Goal: Task Accomplishment & Management: Complete application form

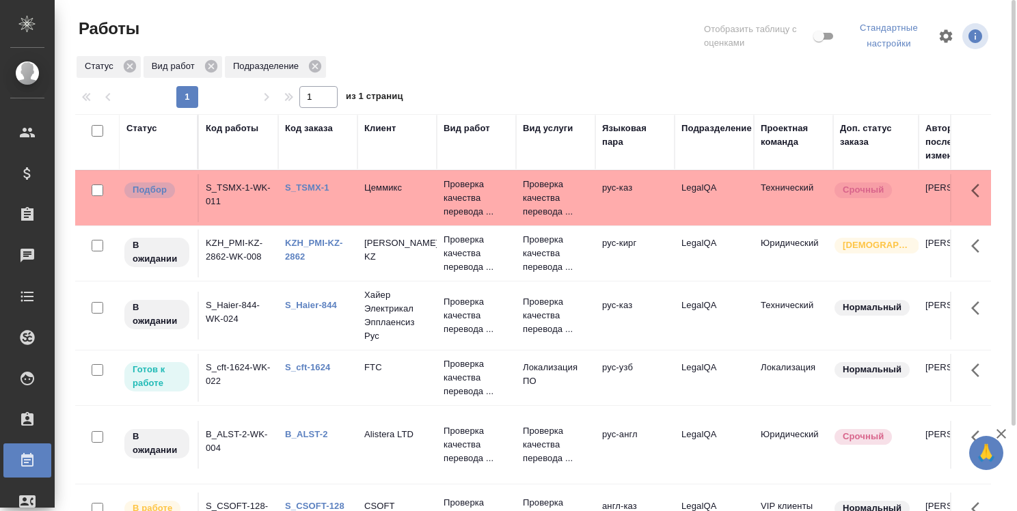
click at [299, 432] on link "B_ALST-2" at bounding box center [306, 434] width 43 height 10
click at [1001, 438] on icon "button" at bounding box center [1001, 434] width 16 height 16
click at [300, 432] on link "B_ALST-2" at bounding box center [306, 434] width 43 height 10
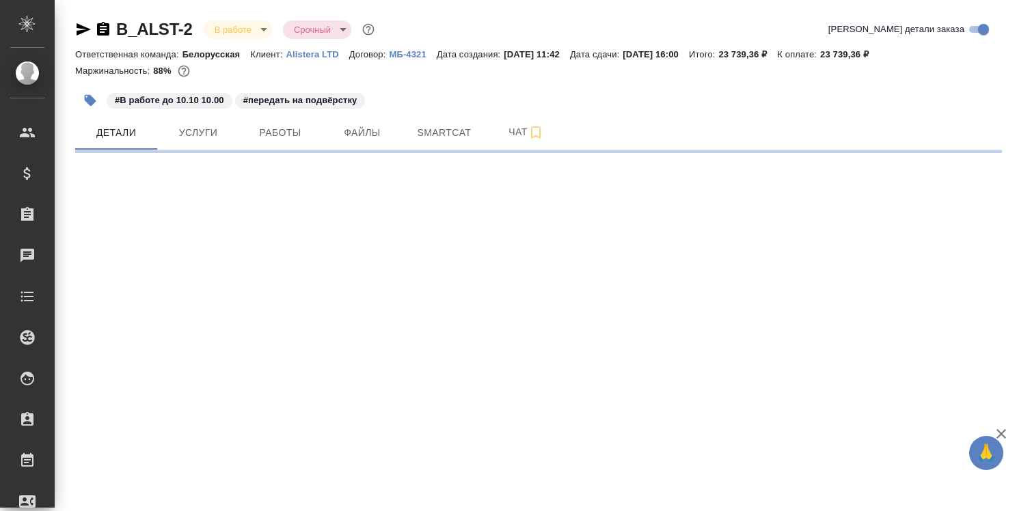
select select "RU"
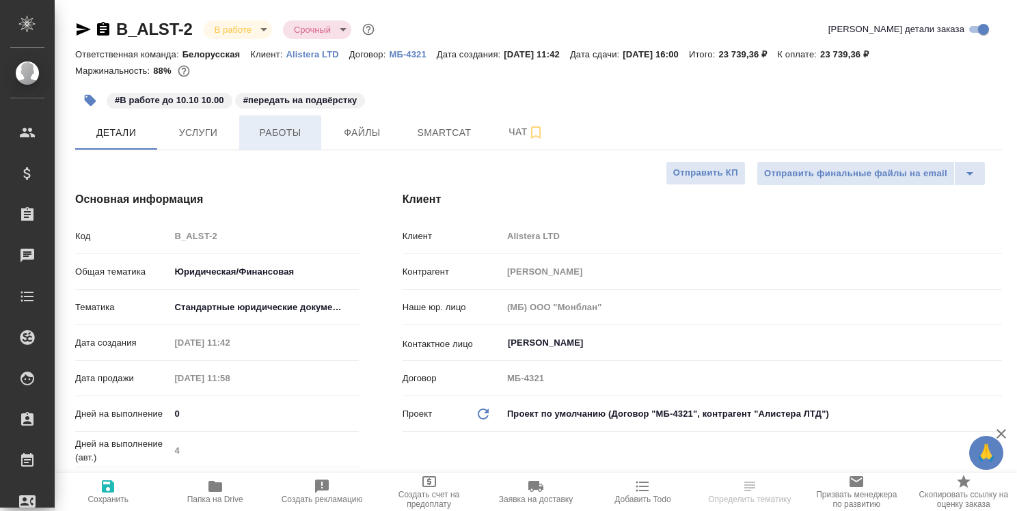
type textarea "x"
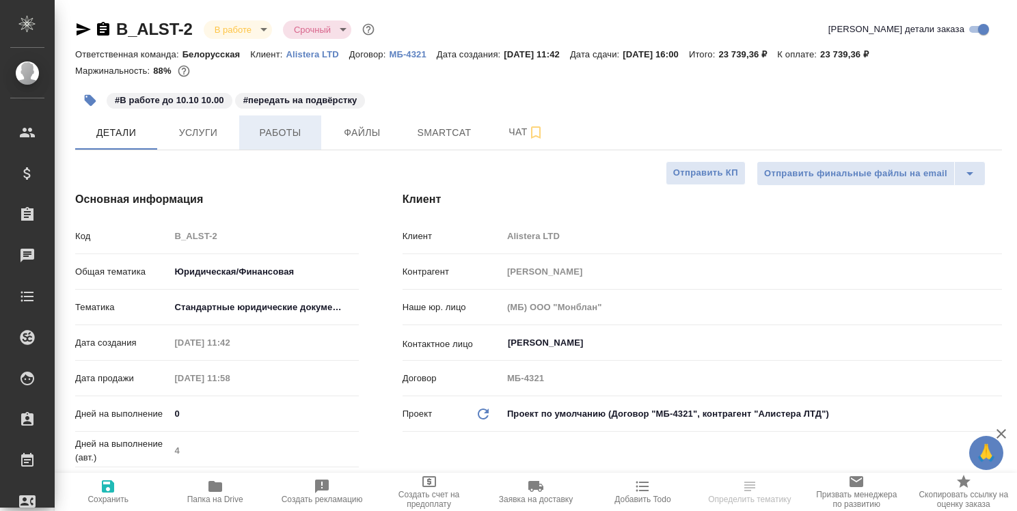
type textarea "x"
type input "[PERSON_NAME]"
type input "Павлова Антонина a.pavlova"
click at [284, 130] on span "Работы" at bounding box center [281, 132] width 66 height 17
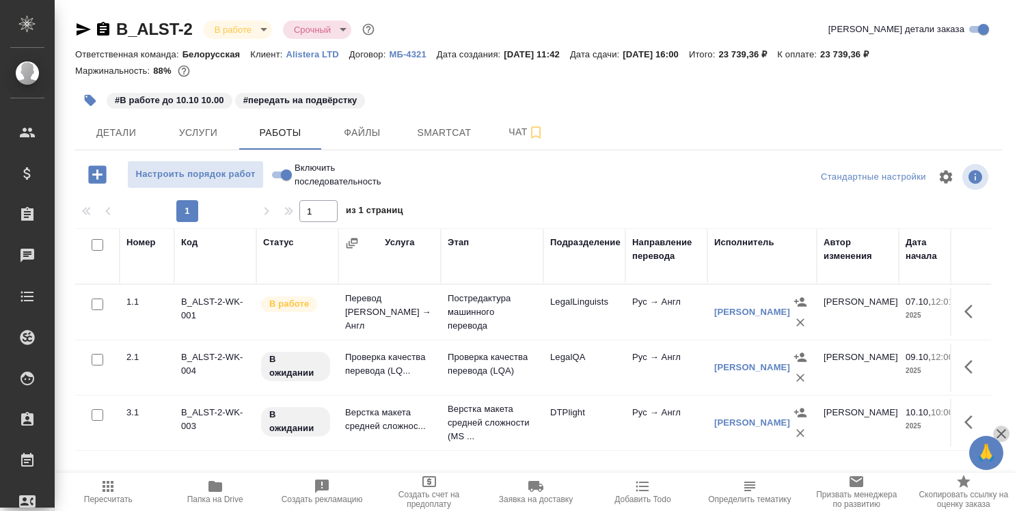
click at [1002, 431] on icon "button" at bounding box center [1001, 434] width 16 height 16
click at [972, 368] on icon "button" at bounding box center [973, 367] width 16 height 16
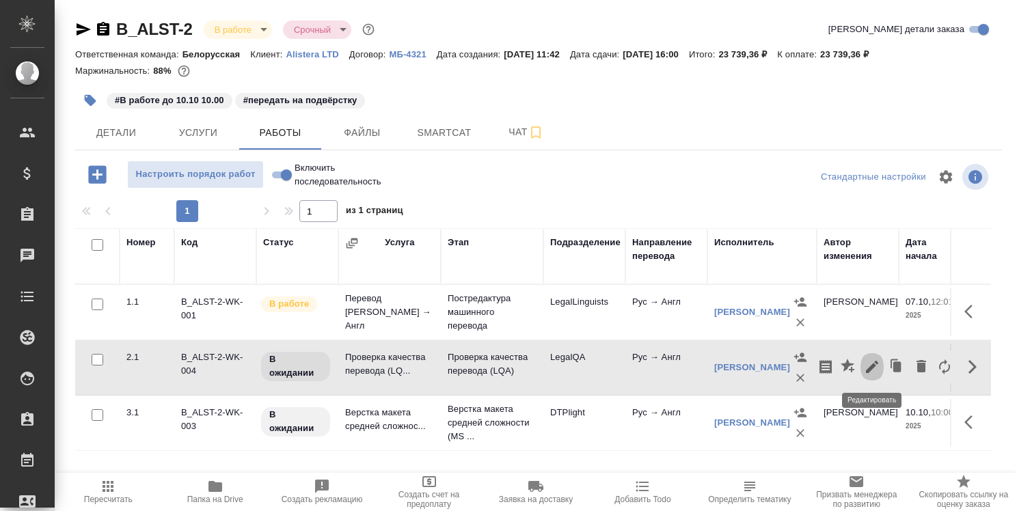
click at [870, 369] on icon "button" at bounding box center [872, 367] width 12 height 12
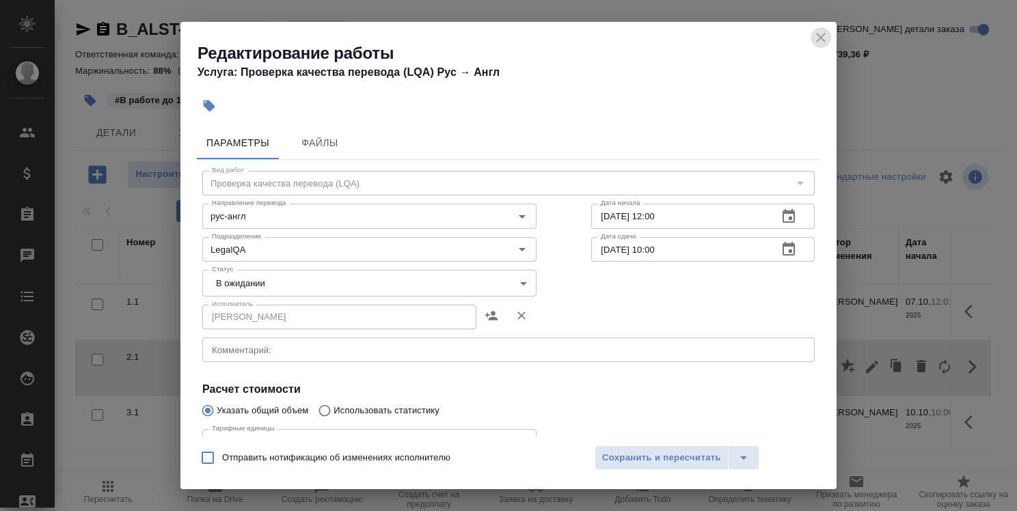
click at [821, 40] on icon "close" at bounding box center [821, 37] width 16 height 16
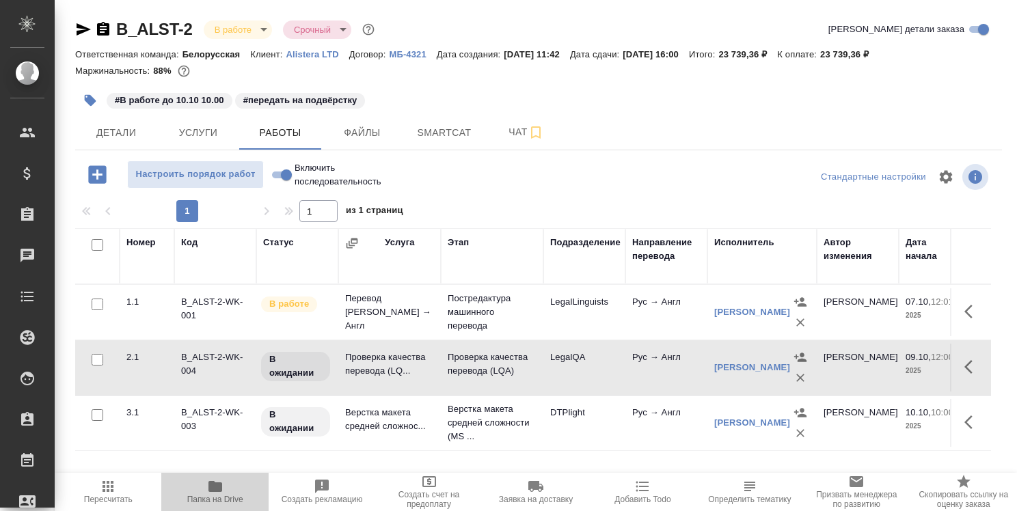
click at [219, 492] on icon "button" at bounding box center [216, 486] width 14 height 11
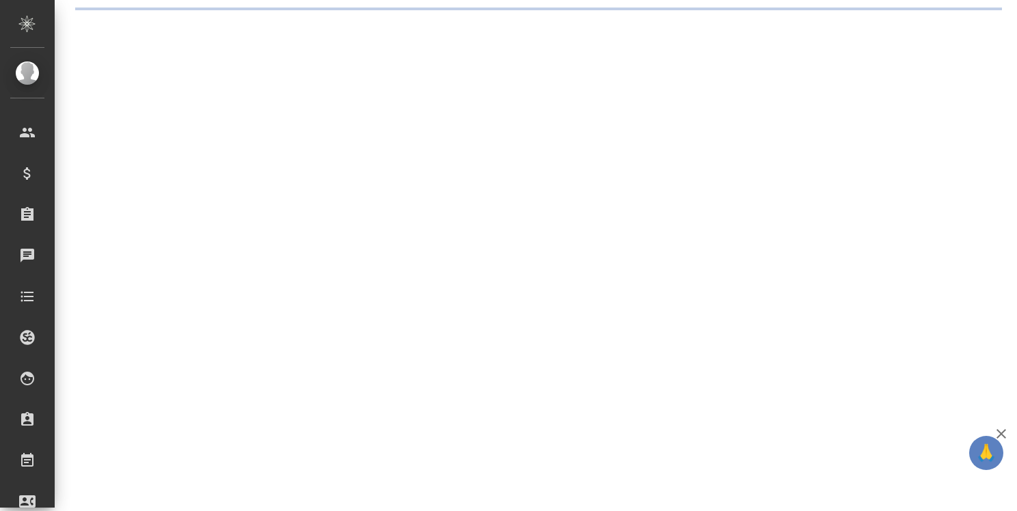
select select "RU"
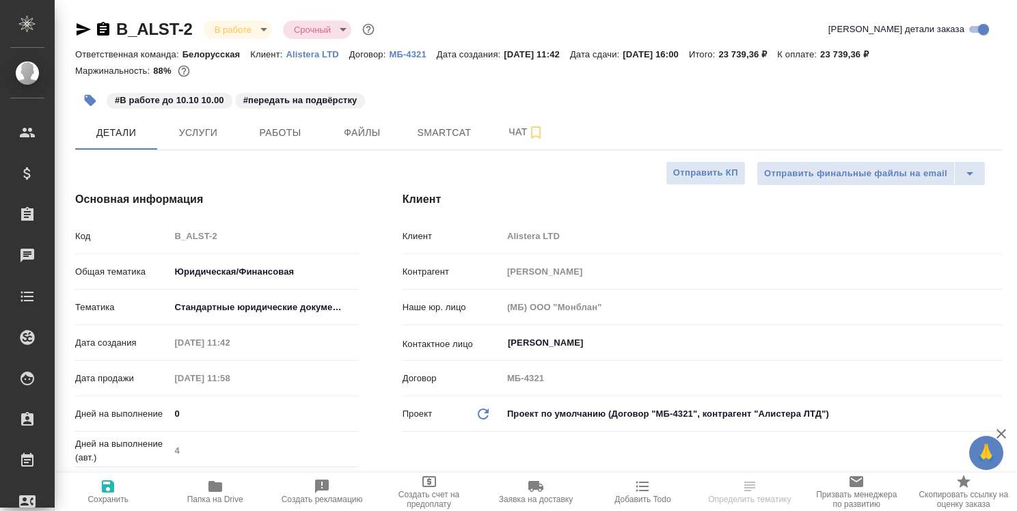
type textarea "x"
click at [423, 130] on span "Smartcat" at bounding box center [445, 132] width 66 height 17
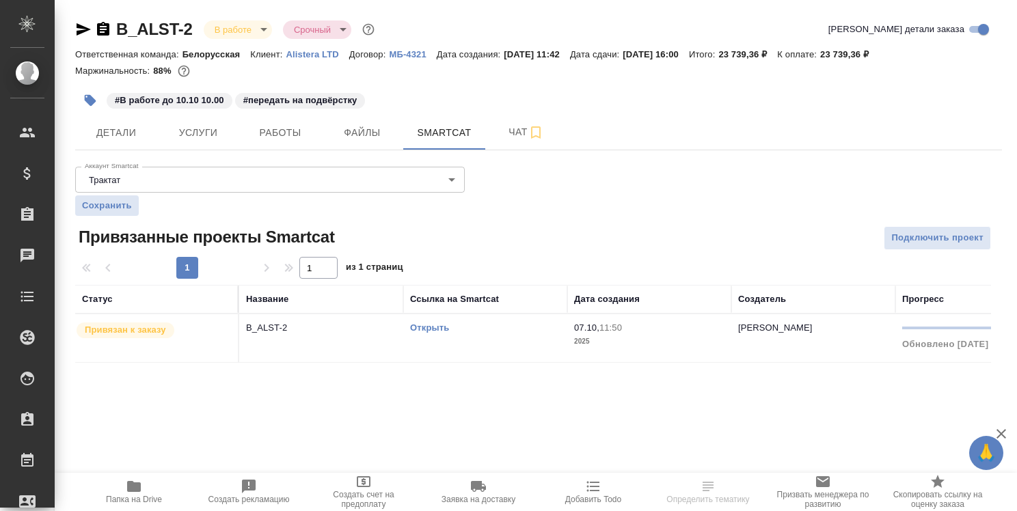
click at [438, 325] on link "Открыть" at bounding box center [429, 328] width 39 height 10
click at [287, 133] on span "Работы" at bounding box center [281, 132] width 66 height 17
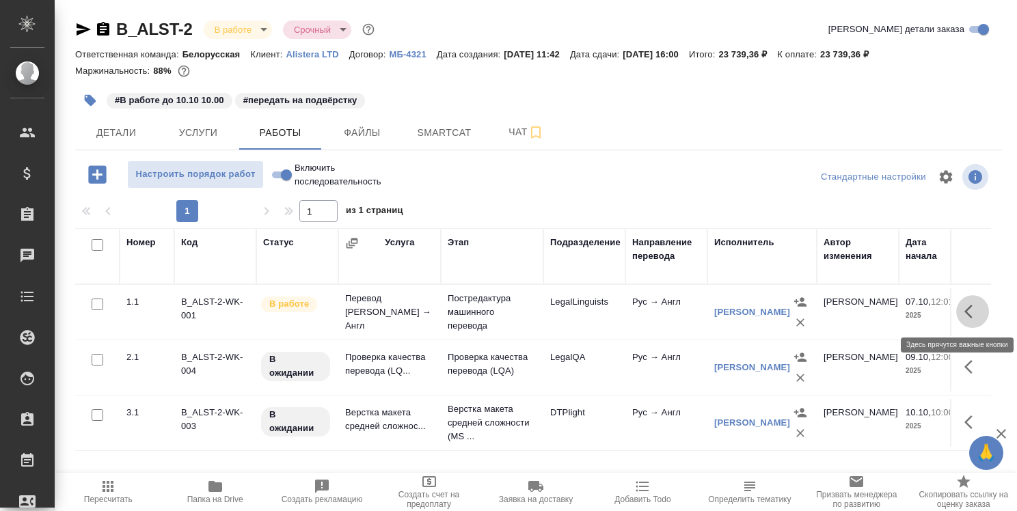
click at [965, 310] on icon "button" at bounding box center [973, 312] width 16 height 16
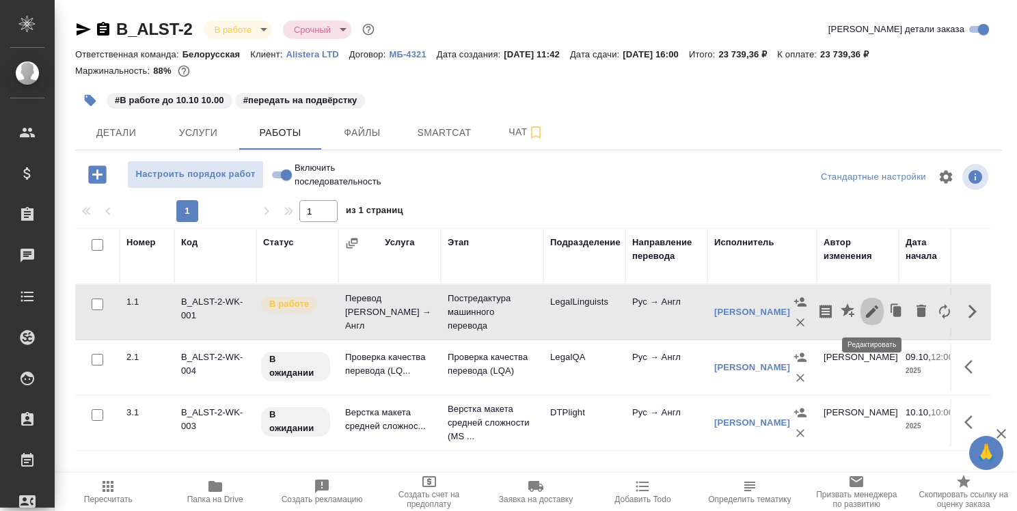
click at [872, 306] on icon "button" at bounding box center [872, 312] width 16 height 16
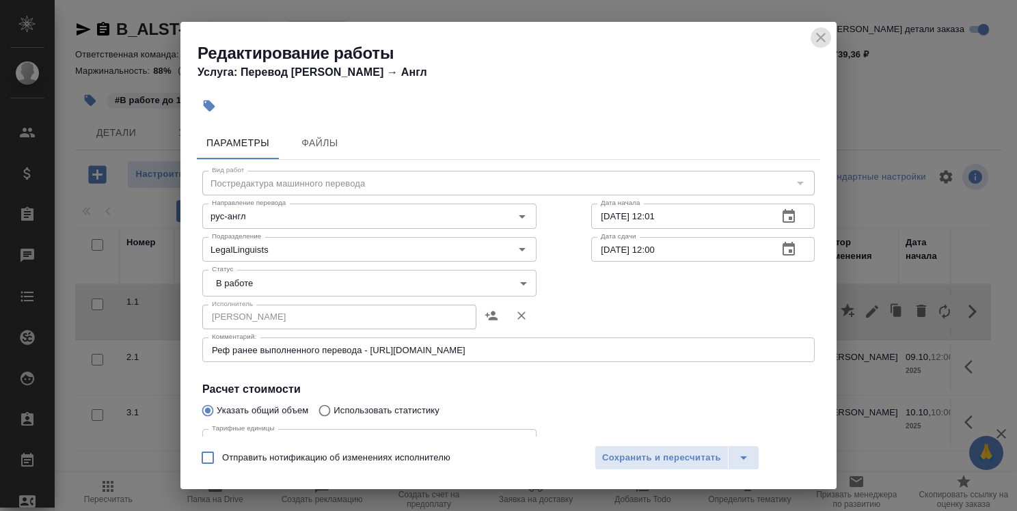
click at [820, 33] on icon "close" at bounding box center [821, 37] width 16 height 16
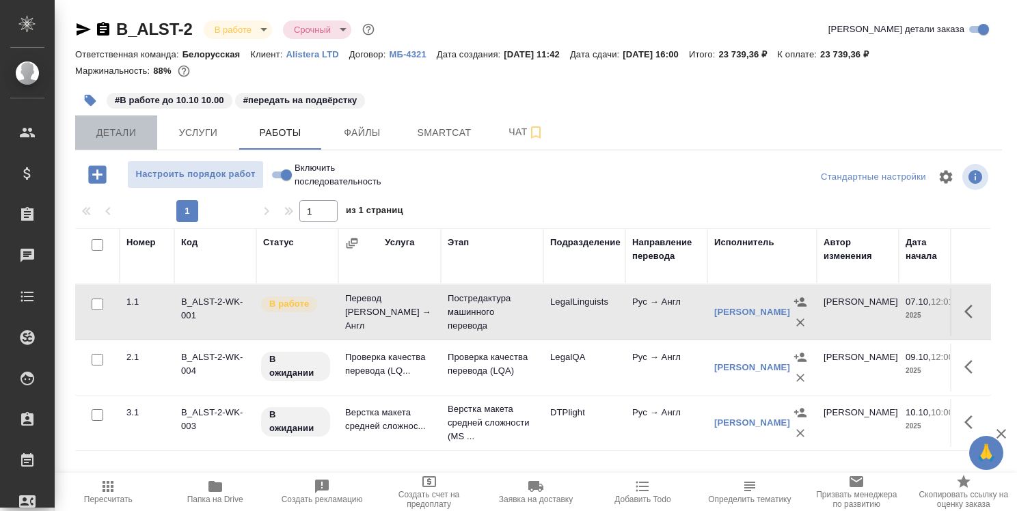
click at [107, 129] on span "Детали" at bounding box center [116, 132] width 66 height 17
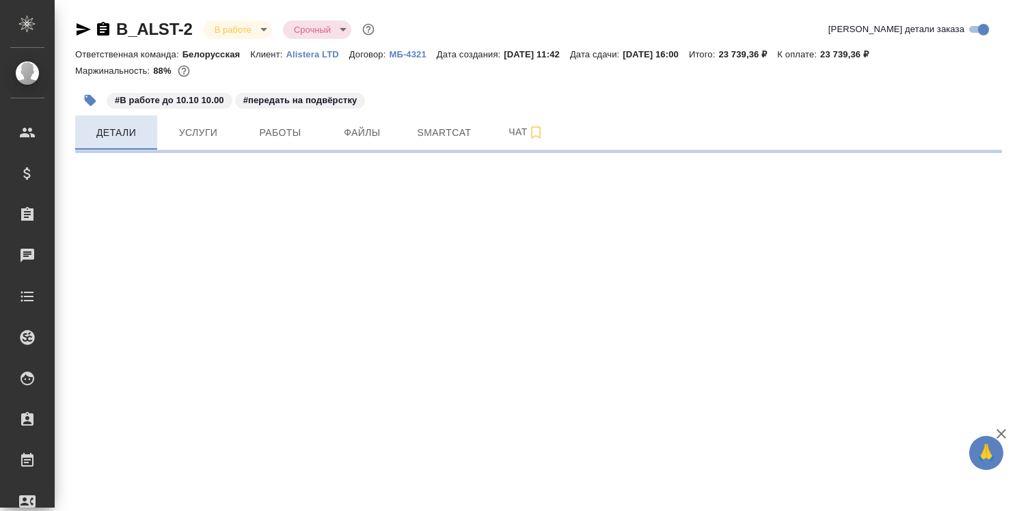
select select "RU"
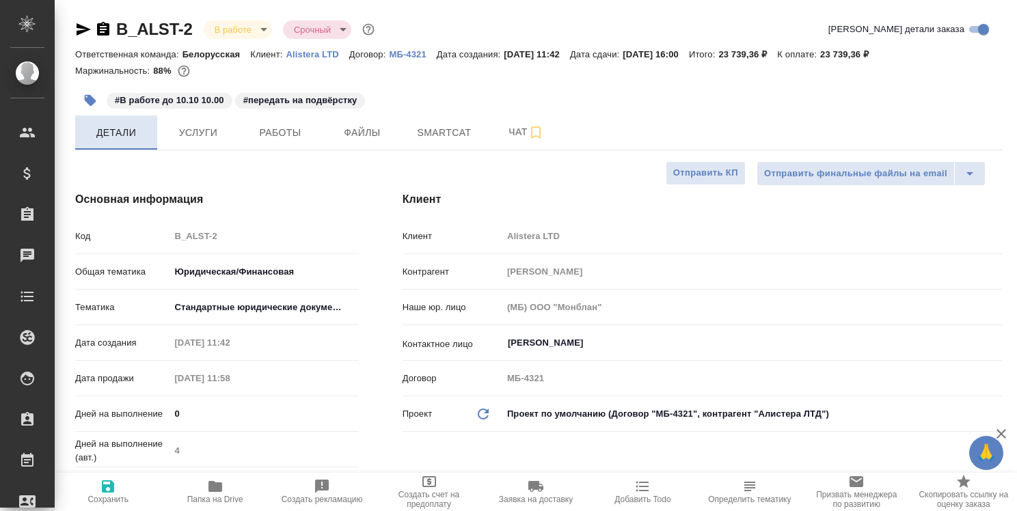
type textarea "x"
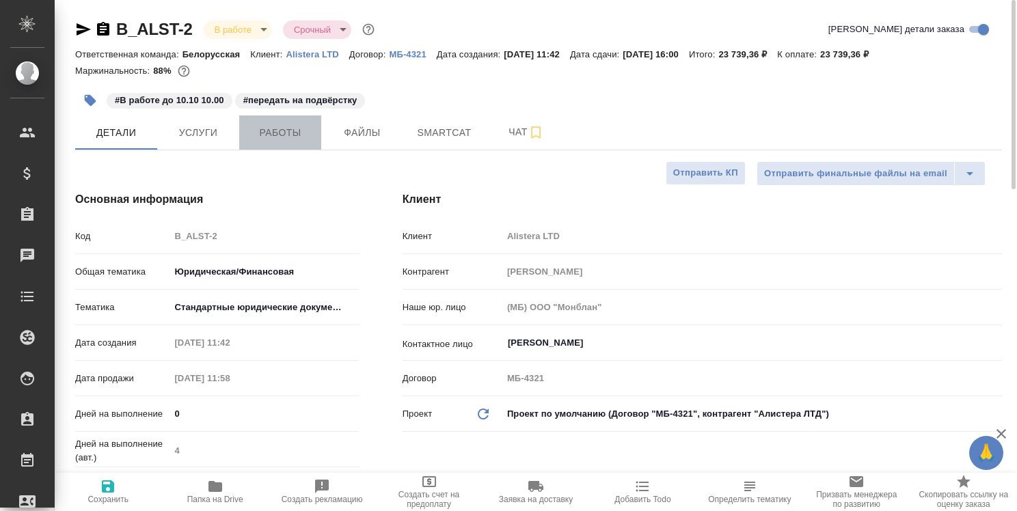
click at [269, 131] on span "Работы" at bounding box center [281, 132] width 66 height 17
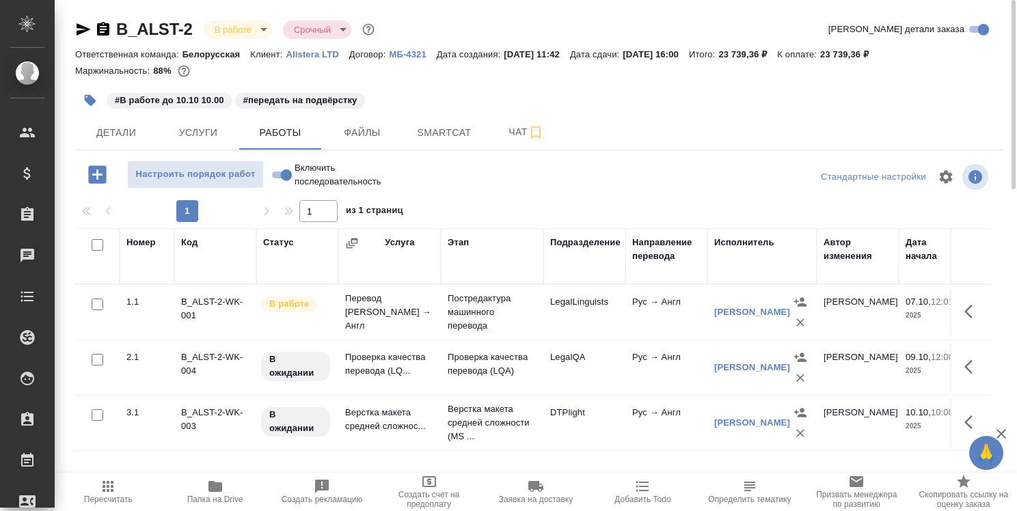
scroll to position [59, 0]
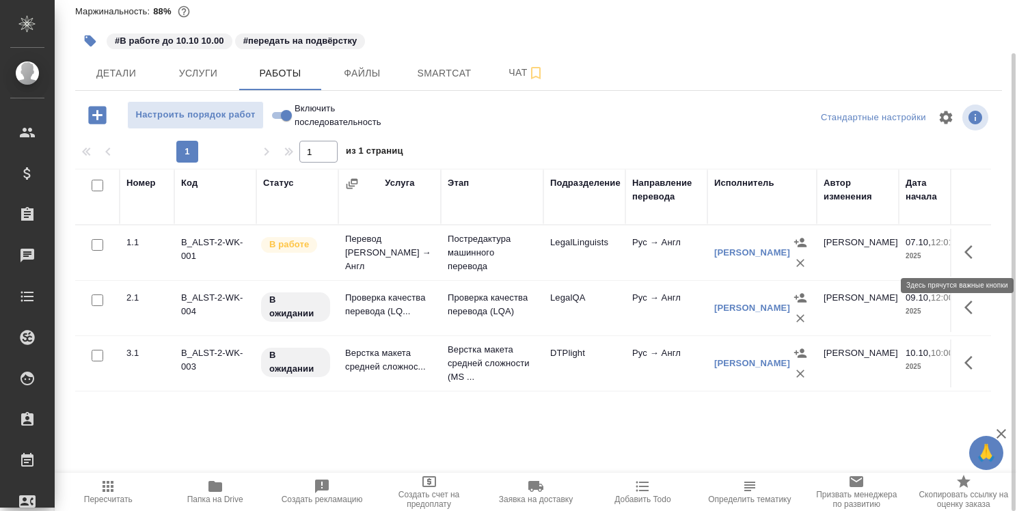
click at [979, 256] on icon "button" at bounding box center [973, 252] width 16 height 16
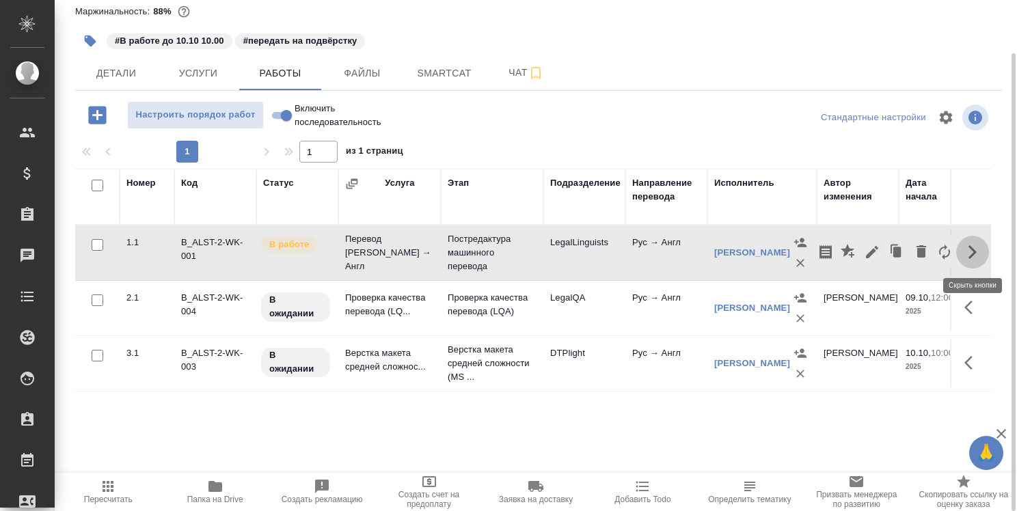
click at [987, 245] on button "button" at bounding box center [973, 252] width 33 height 33
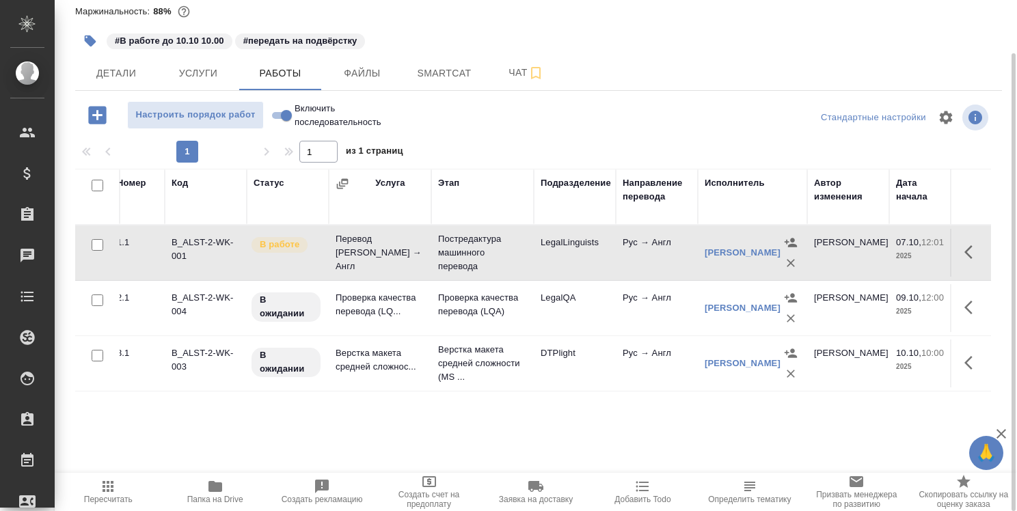
scroll to position [0, 0]
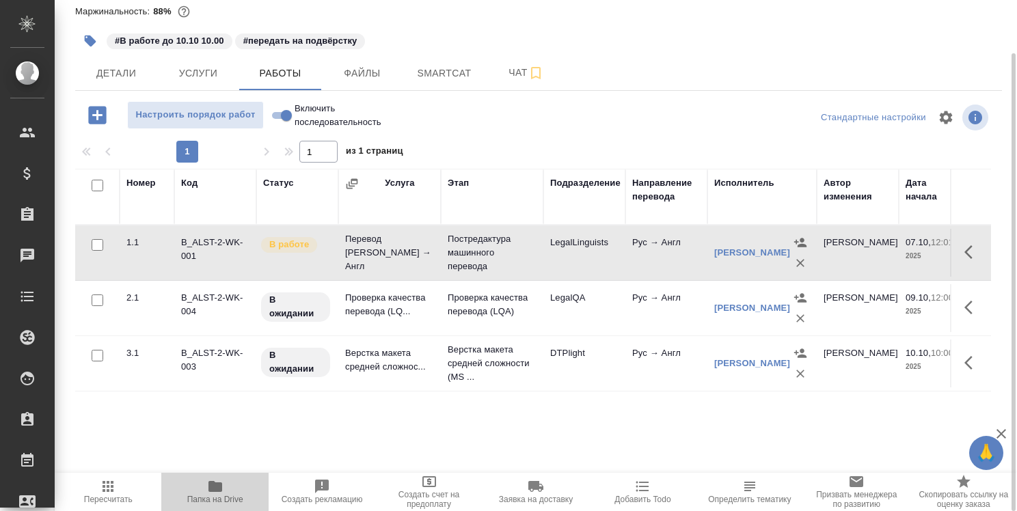
click at [208, 494] on icon "button" at bounding box center [215, 487] width 16 height 16
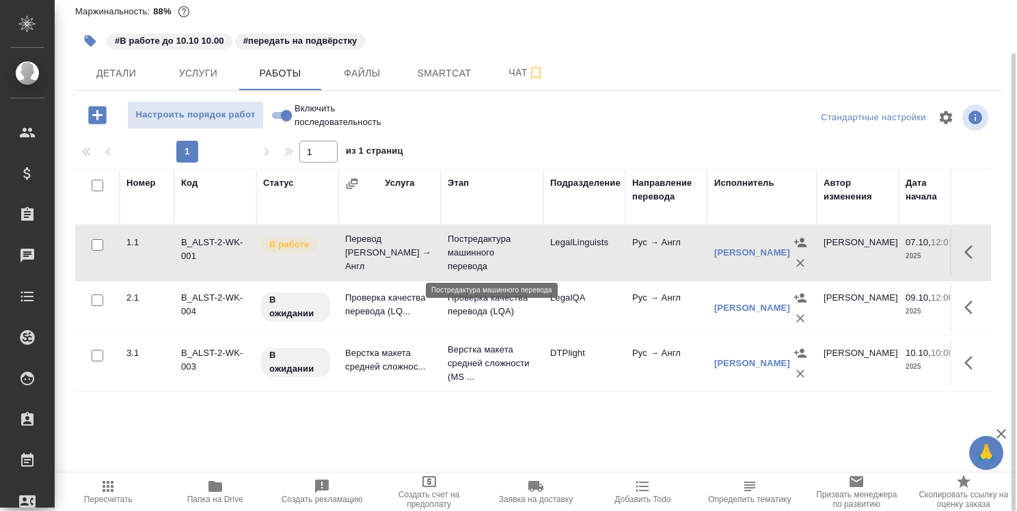
click at [479, 252] on p "Постредактура машинного перевода" at bounding box center [492, 252] width 89 height 41
click at [191, 252] on td "B_ALST-2-WK-001" at bounding box center [215, 253] width 82 height 48
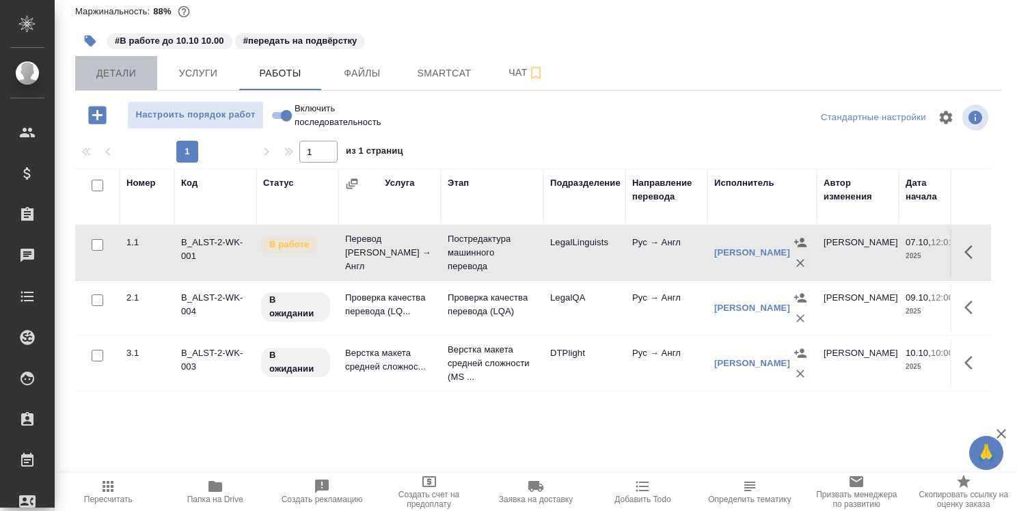
click at [118, 67] on span "Детали" at bounding box center [116, 73] width 66 height 17
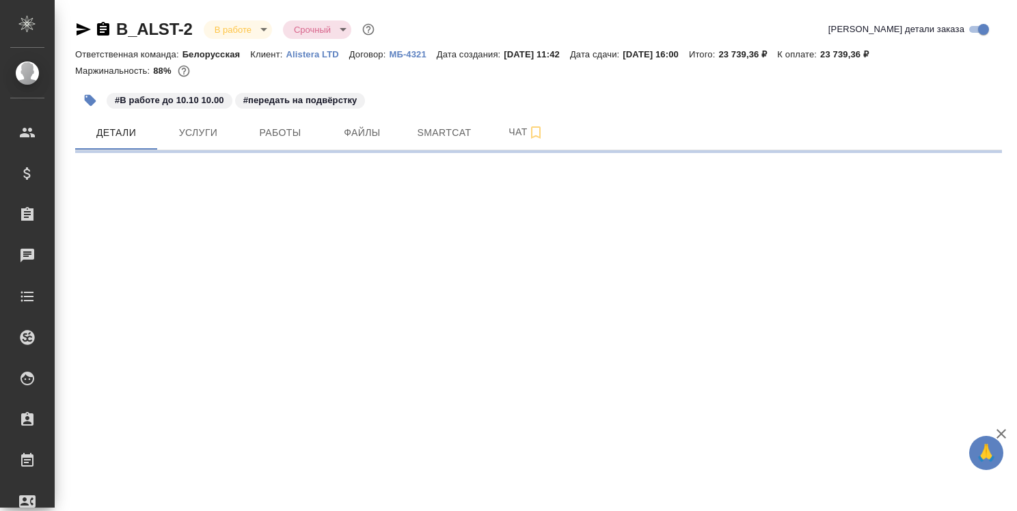
select select "RU"
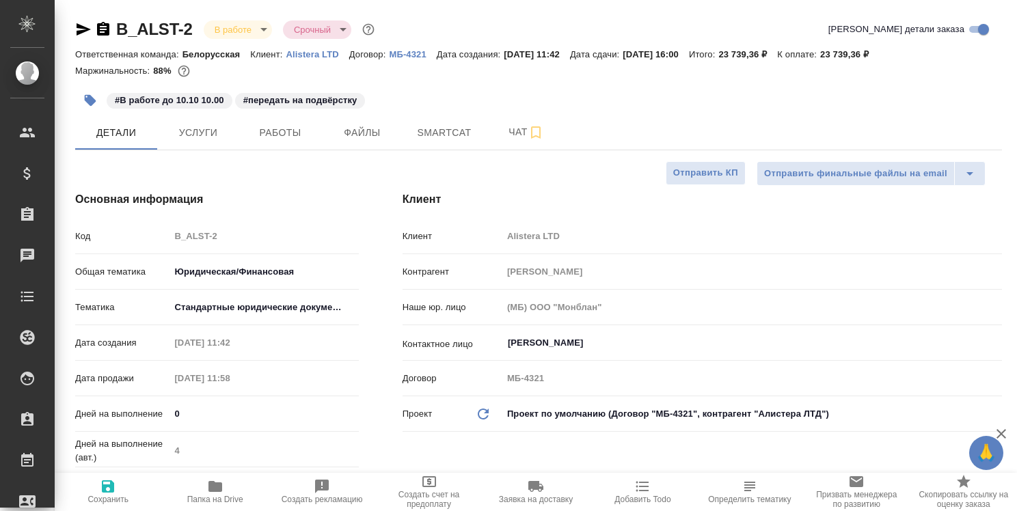
type textarea "x"
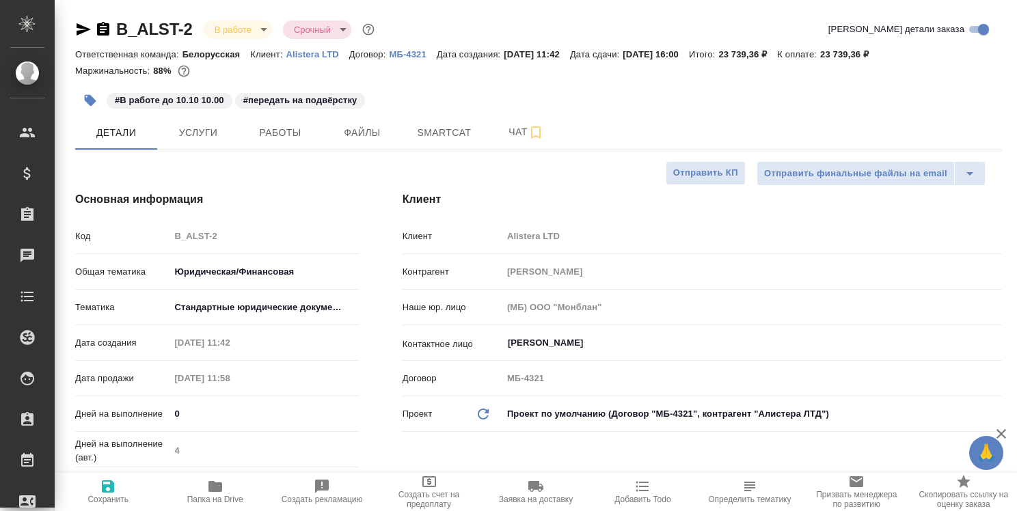
type textarea "x"
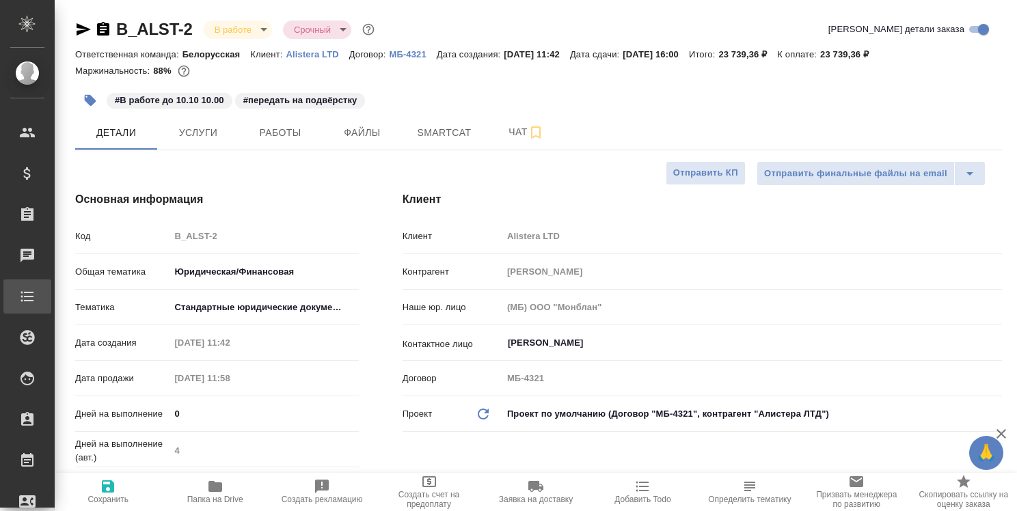
type textarea "x"
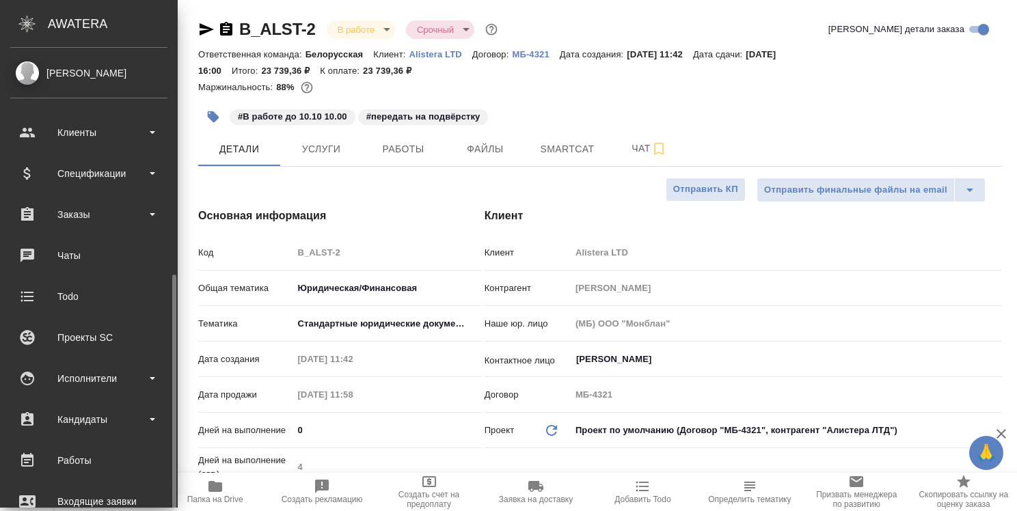
scroll to position [205, 0]
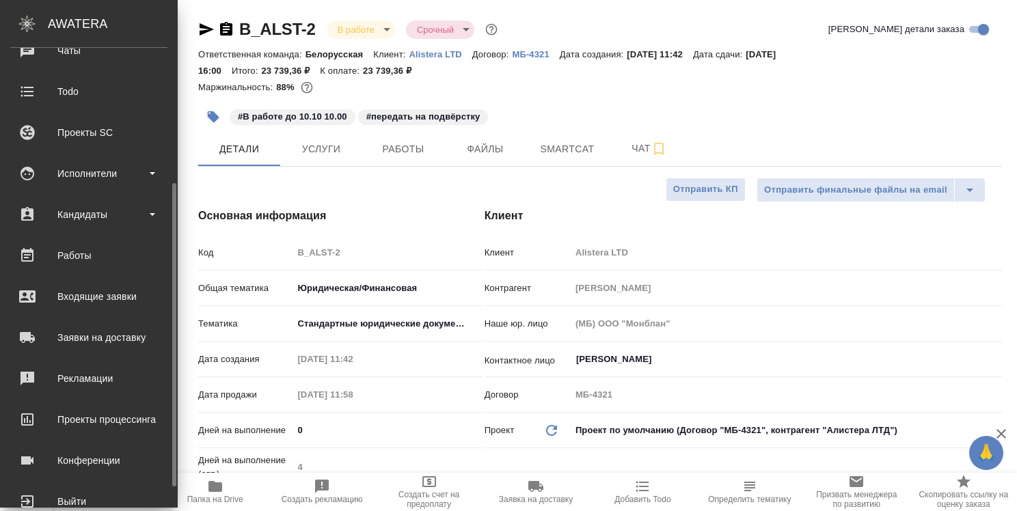
type textarea "x"
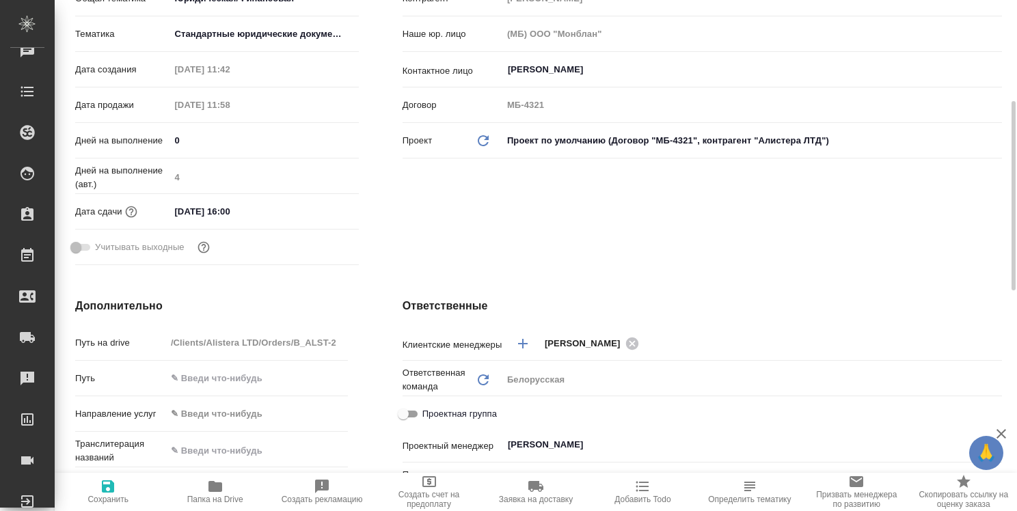
scroll to position [0, 0]
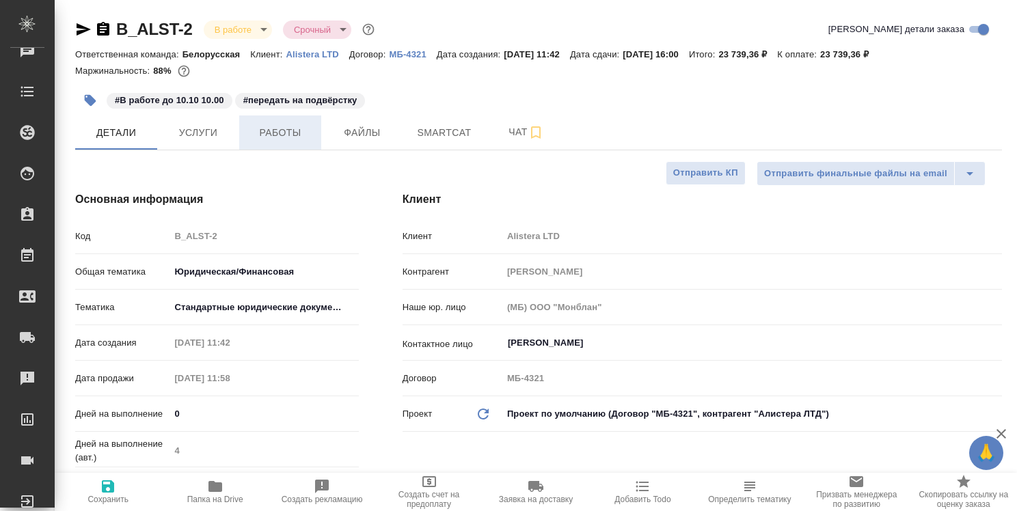
click at [280, 129] on span "Работы" at bounding box center [281, 132] width 66 height 17
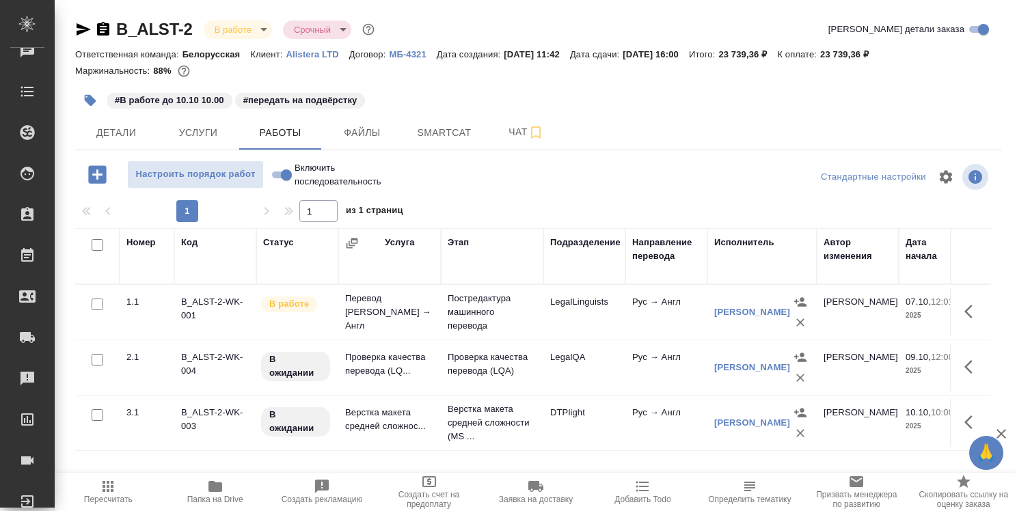
click at [83, 25] on icon "button" at bounding box center [83, 29] width 16 height 16
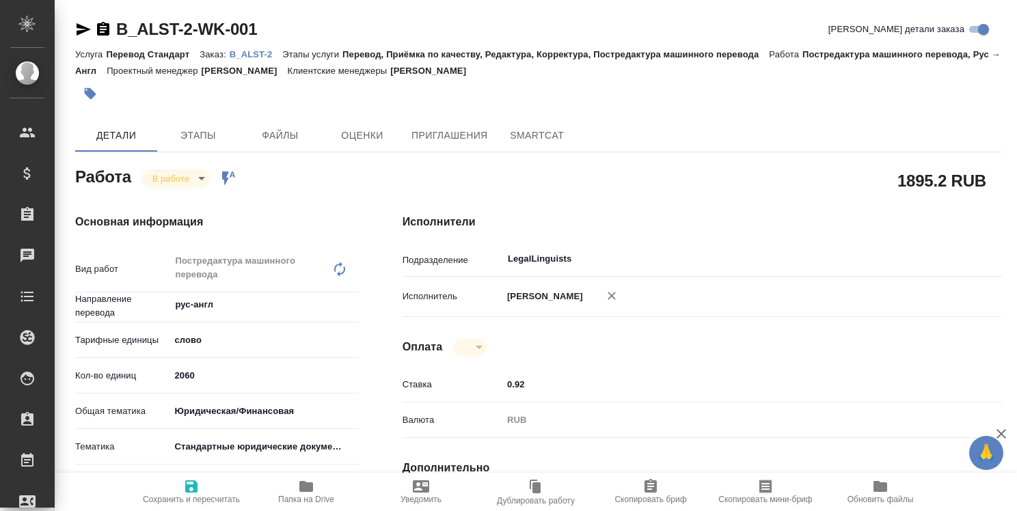
type textarea "x"
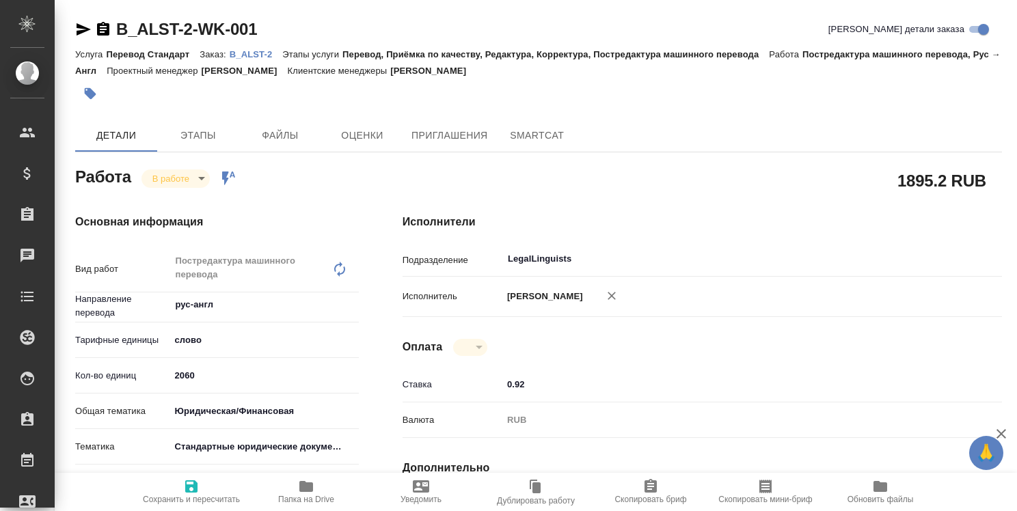
type textarea "x"
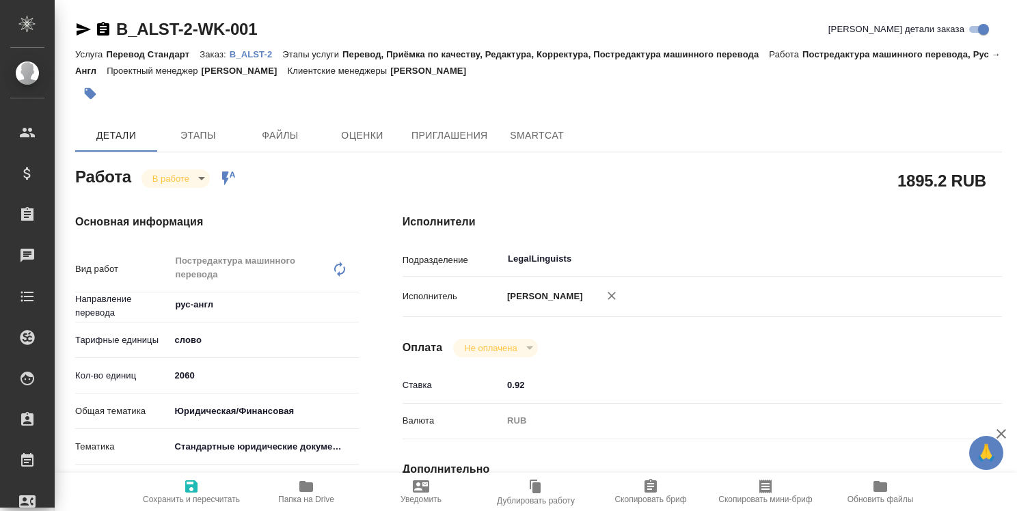
type textarea "x"
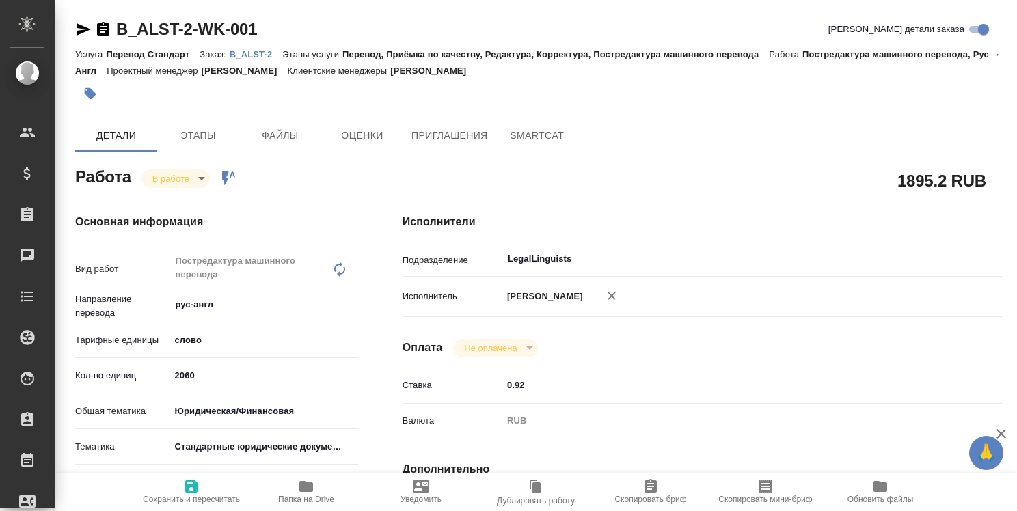
type textarea "x"
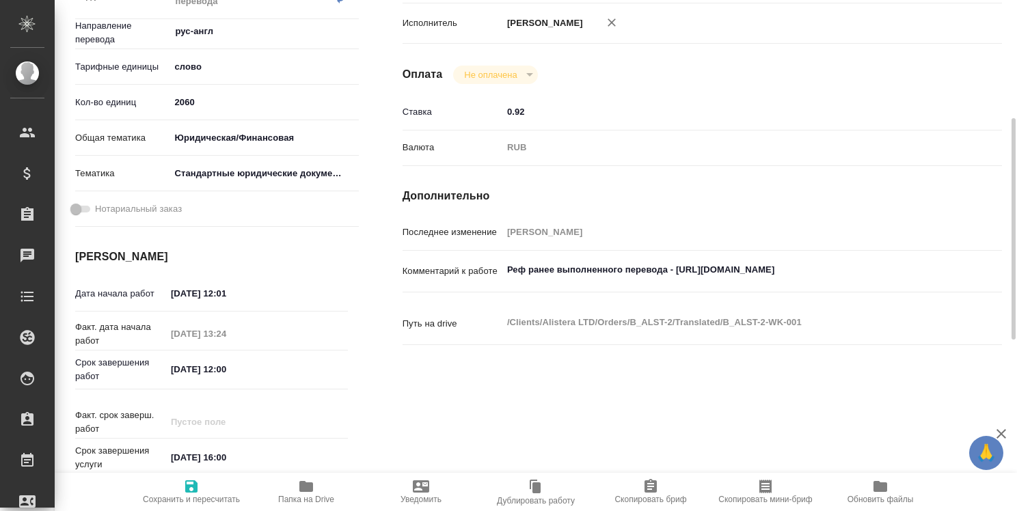
type textarea "x"
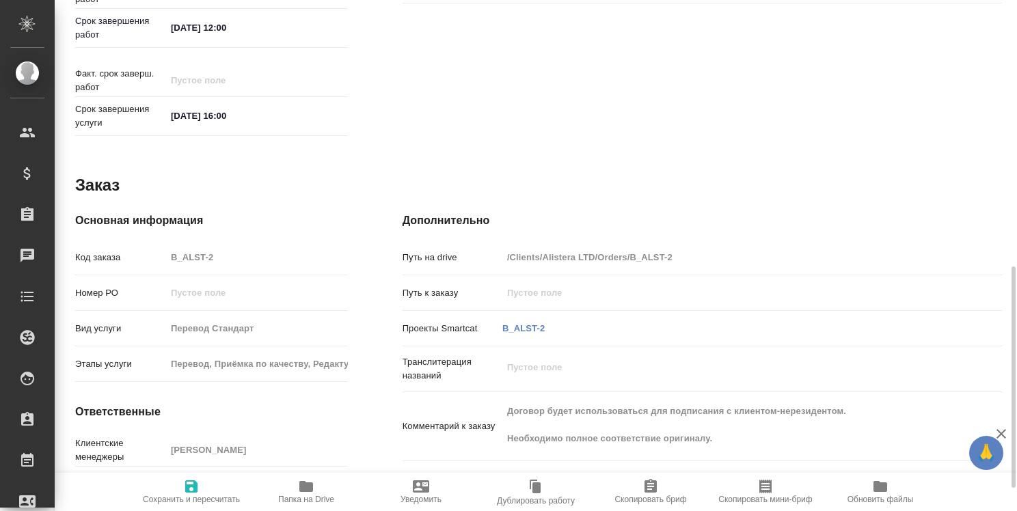
type textarea "x"
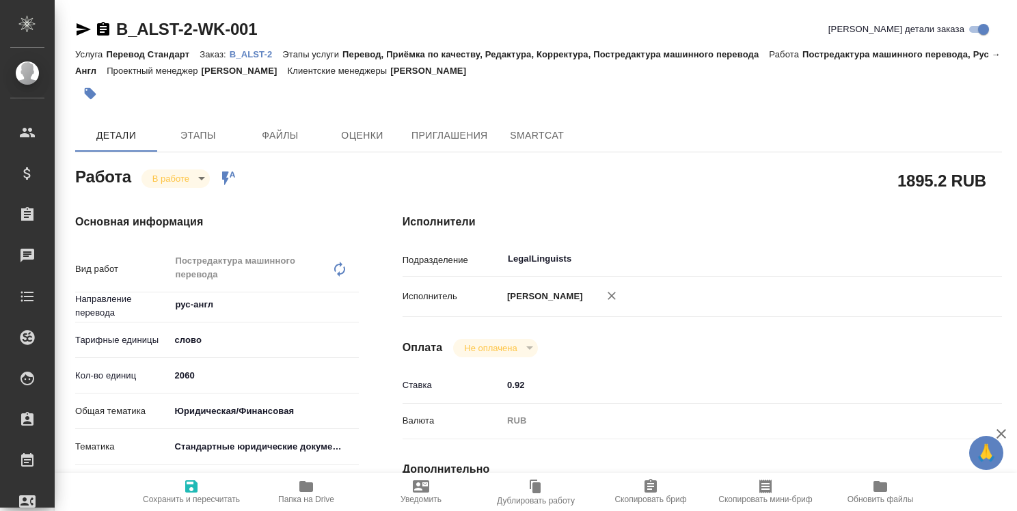
type textarea "x"
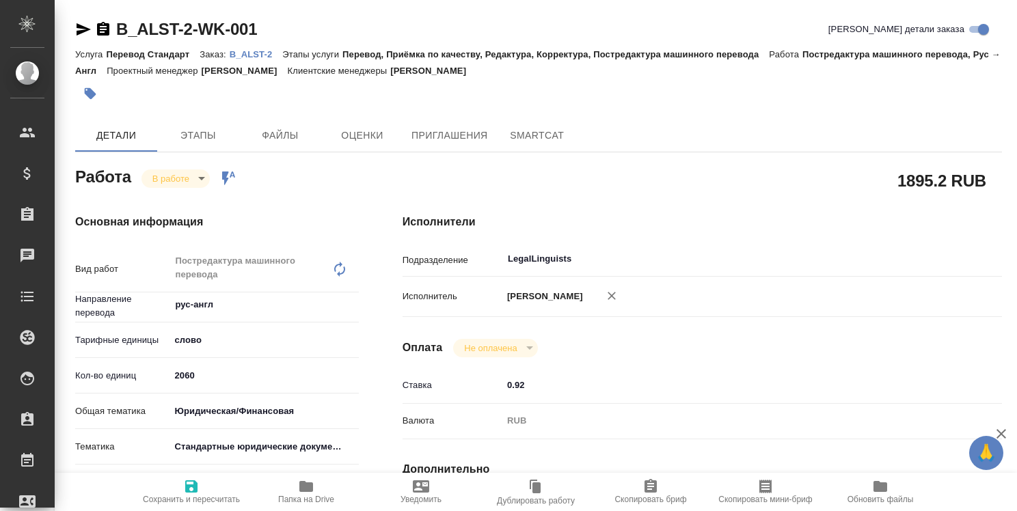
type textarea "x"
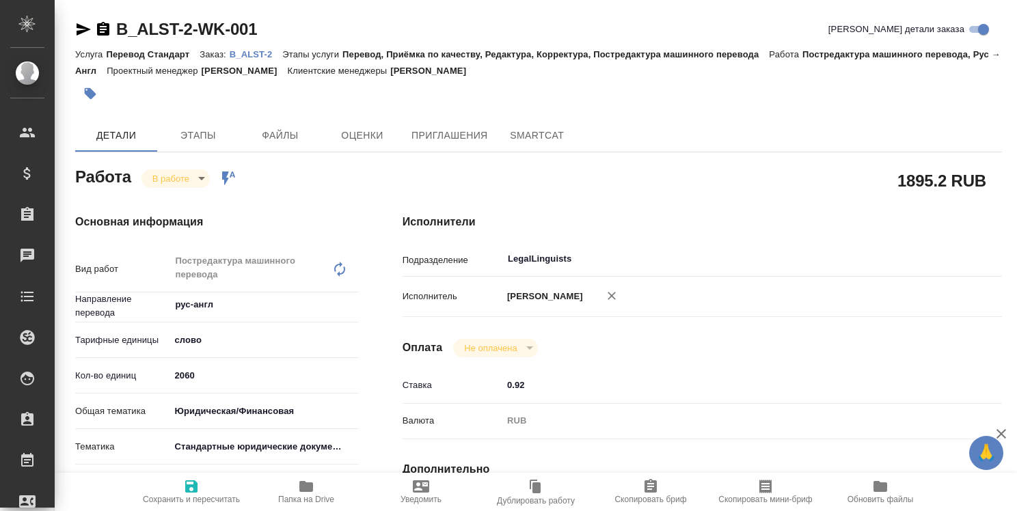
type textarea "x"
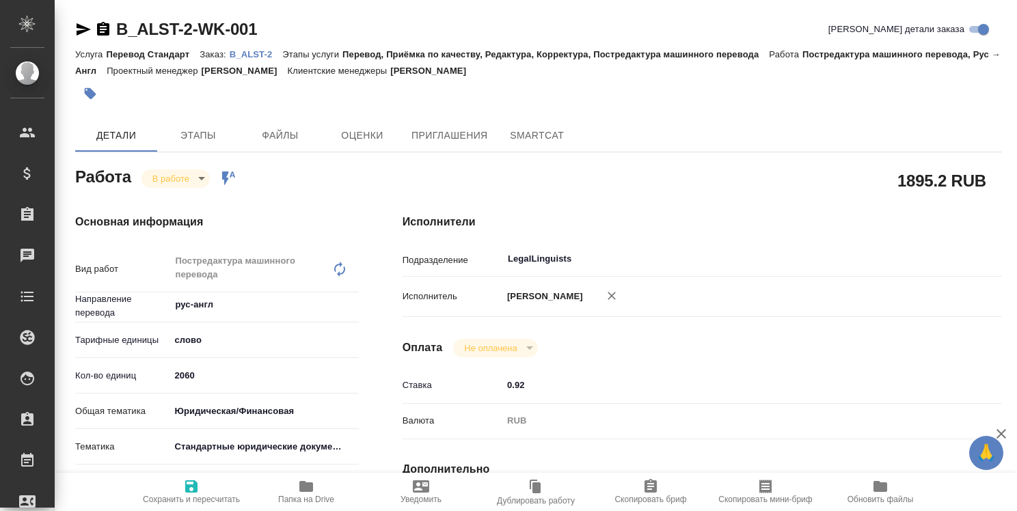
type textarea "x"
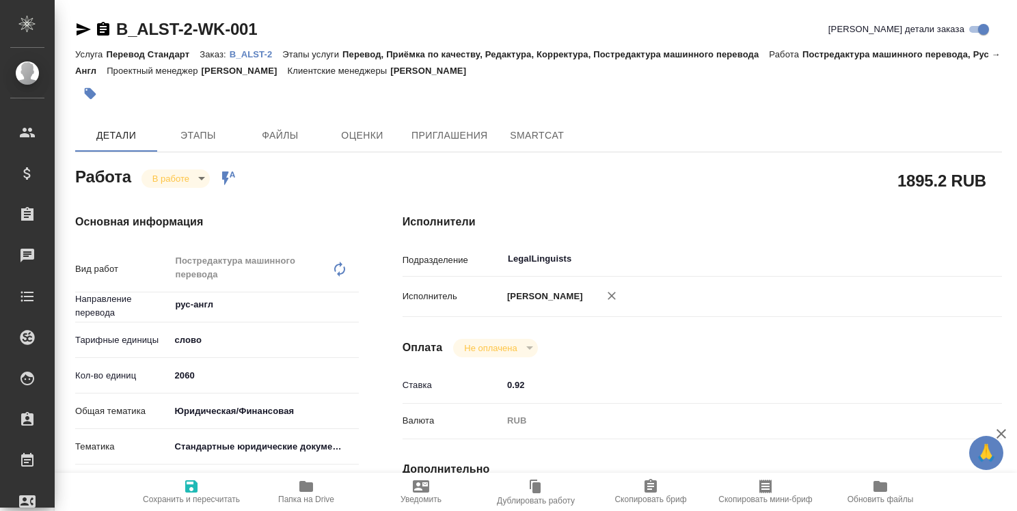
type textarea "x"
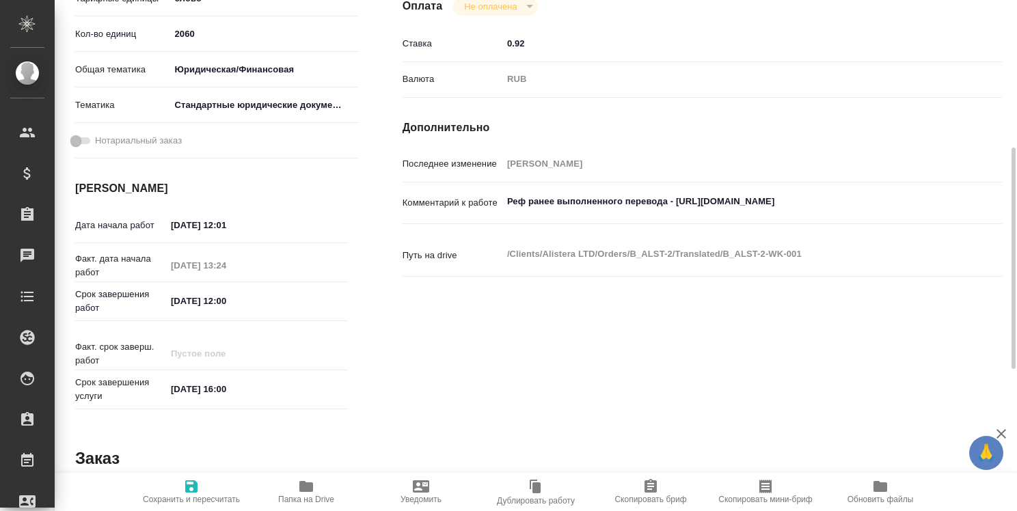
type textarea "x"
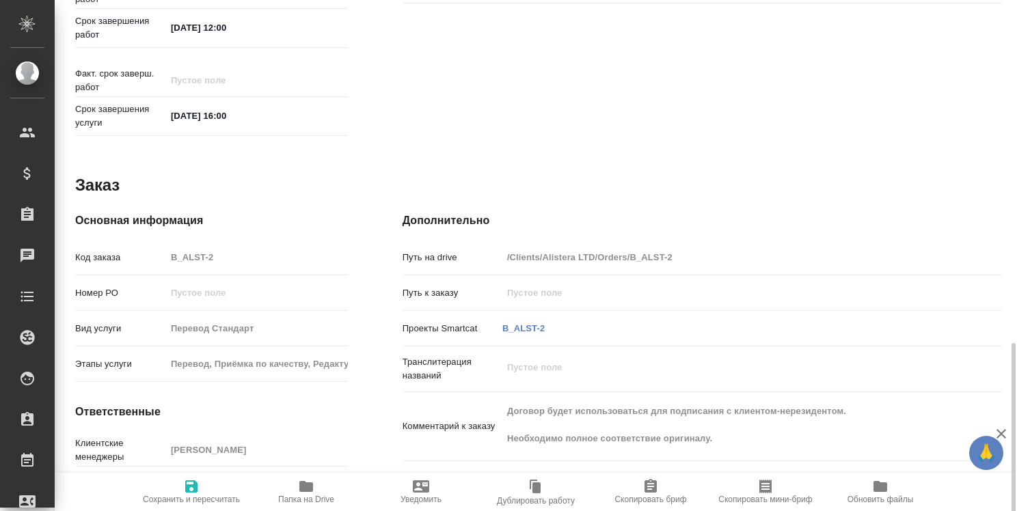
scroll to position [669, 0]
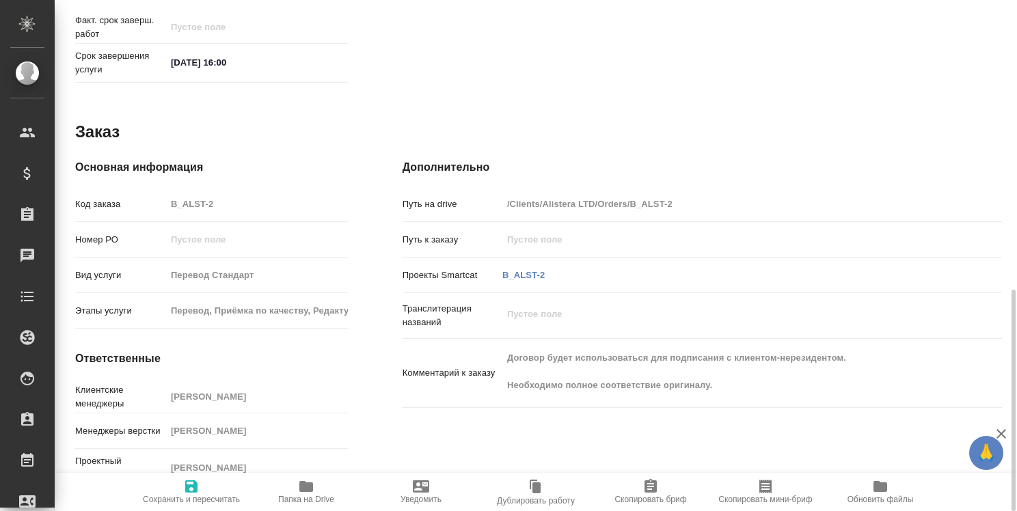
type textarea "x"
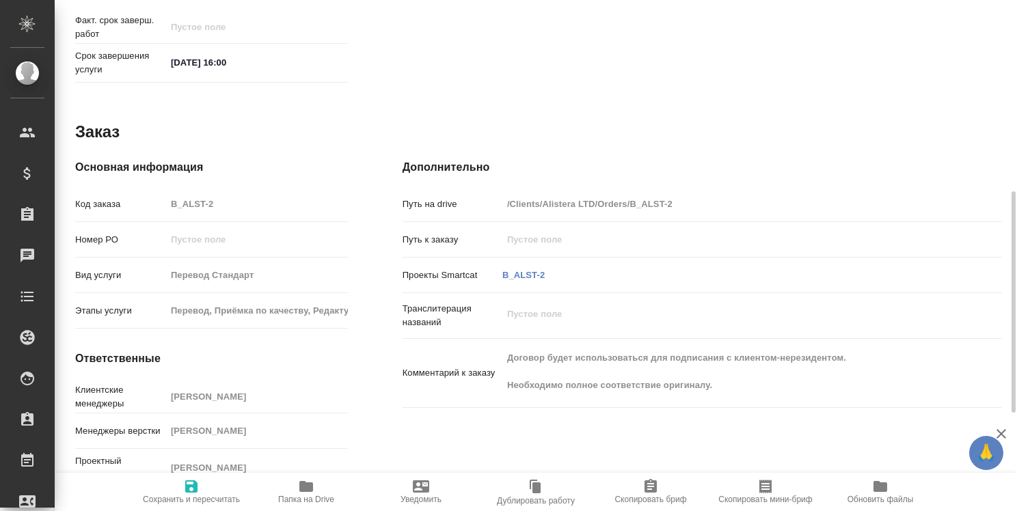
scroll to position [395, 0]
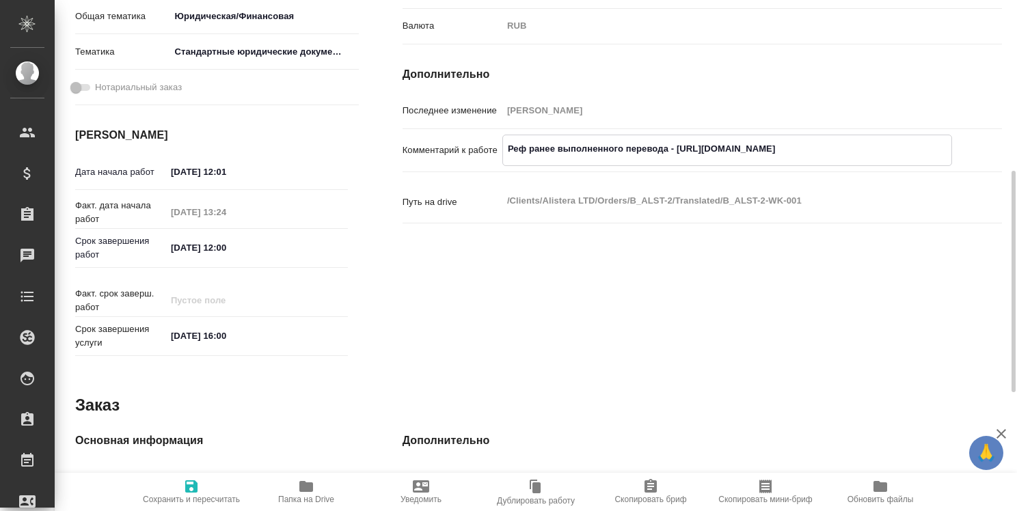
drag, startPoint x: 678, startPoint y: 162, endPoint x: 879, endPoint y: 174, distance: 201.4
click at [879, 166] on div "Реф ранее выполненного перевода - [URL][DOMAIN_NAME] x" at bounding box center [728, 150] width 450 height 31
type textarea "x"
